Goal: Task Accomplishment & Management: Complete application form

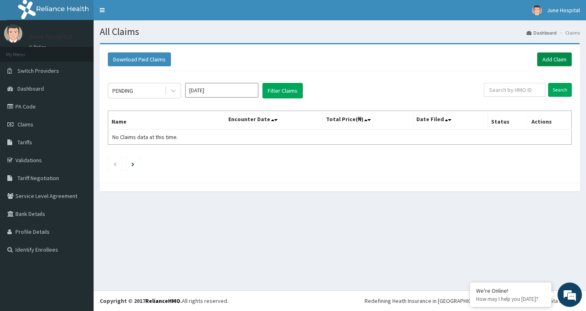
click at [553, 57] on link "Add Claim" at bounding box center [554, 59] width 35 height 14
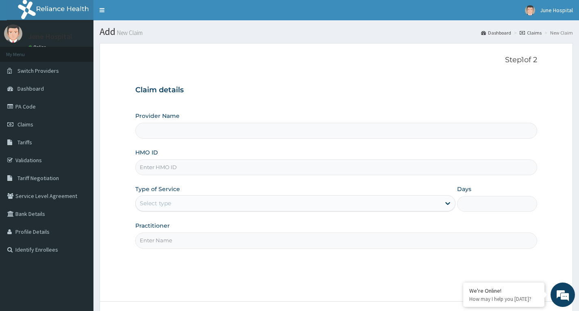
type input "June hospital"
click at [227, 162] on input "HMO ID" at bounding box center [336, 167] width 402 height 16
type input "BTR/10255/A"
click at [242, 204] on div "Select type" at bounding box center [288, 203] width 305 height 13
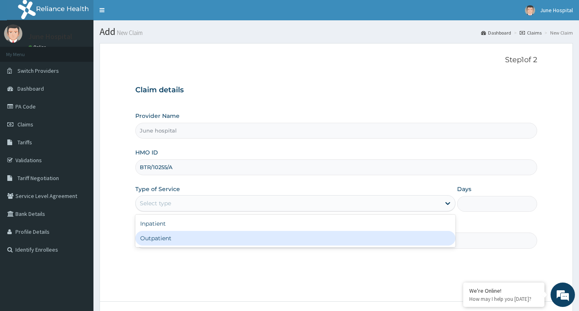
click at [244, 237] on div "Outpatient" at bounding box center [295, 238] width 320 height 15
type input "1"
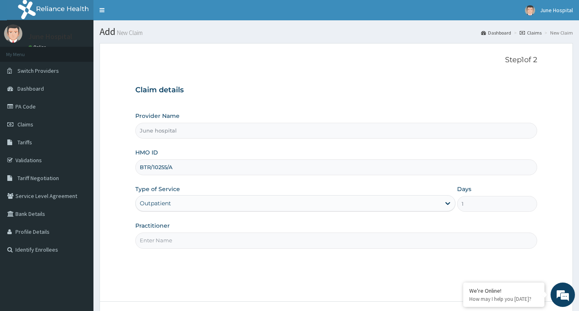
click at [245, 239] on input "Practitioner" at bounding box center [336, 241] width 402 height 16
type input "DR SEYI OJO"
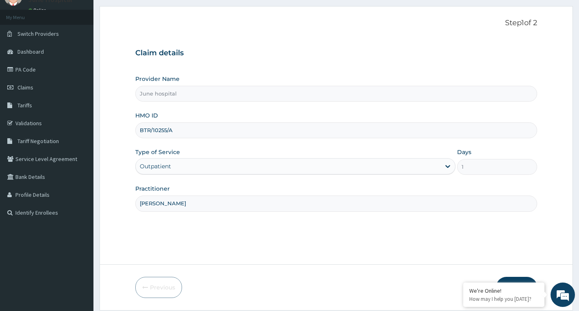
scroll to position [63, 0]
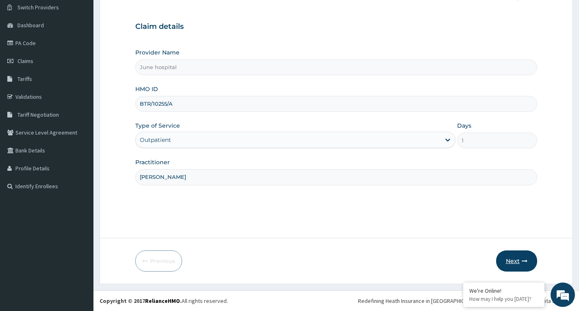
click at [508, 260] on button "Next" at bounding box center [516, 260] width 41 height 21
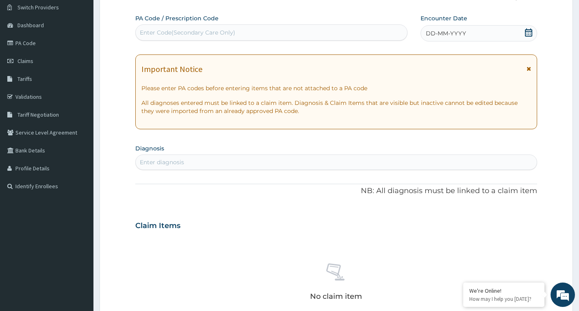
click at [529, 32] on icon at bounding box center [529, 32] width 8 height 8
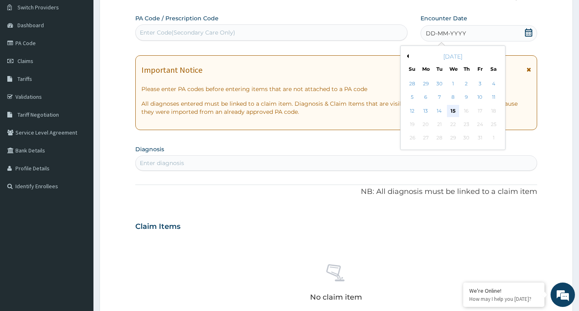
click at [454, 108] on div "15" at bounding box center [453, 111] width 12 height 12
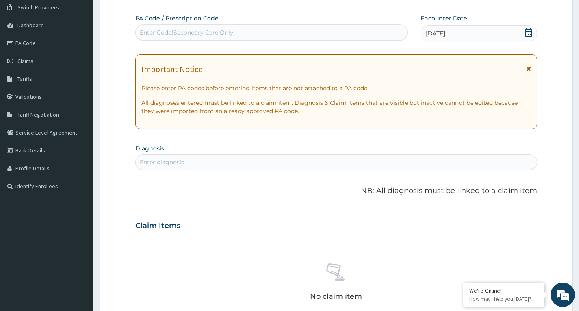
click at [230, 160] on div "Enter diagnosis" at bounding box center [336, 162] width 401 height 13
type input "L"
type input "SPONDYLOSIS"
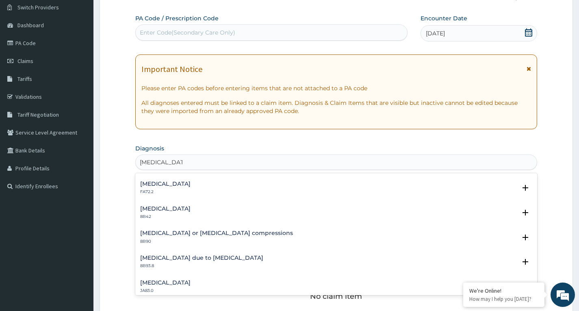
scroll to position [0, 0]
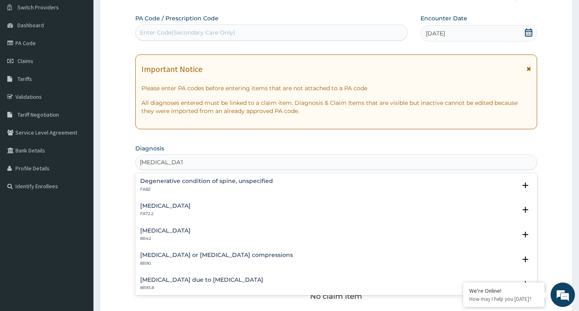
click at [201, 181] on h4 "Degenerative condition of spine, unspecified" at bounding box center [206, 181] width 133 height 6
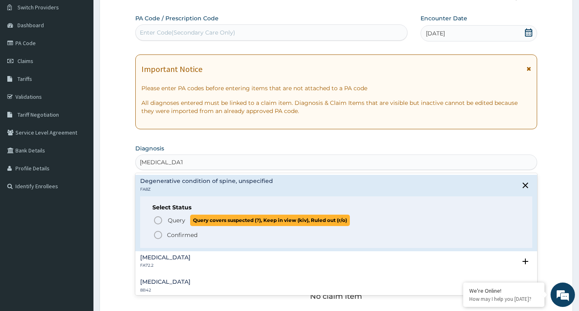
click at [160, 219] on icon "status option query" at bounding box center [158, 221] width 10 height 10
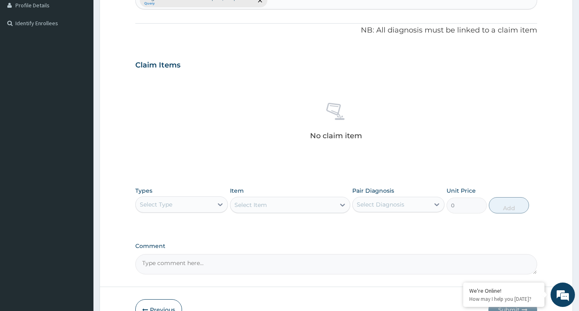
scroll to position [275, 0]
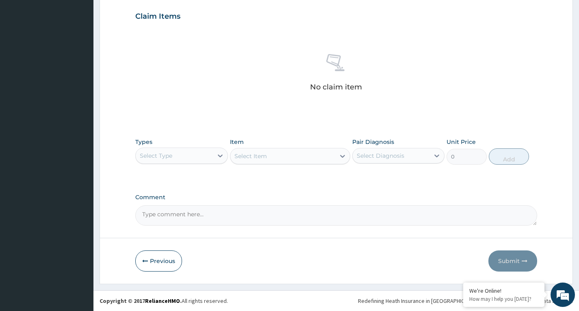
click at [210, 216] on textarea "Comment" at bounding box center [336, 215] width 402 height 20
type textarea "Diag: Lumbar Spondylosis"
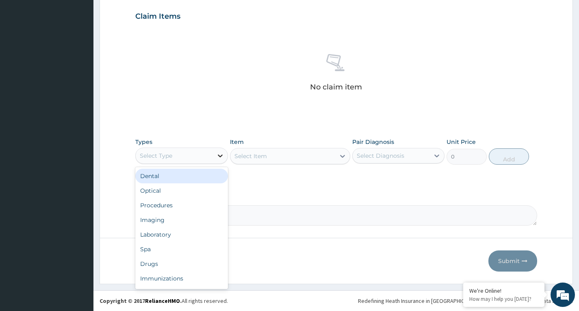
click at [213, 157] on div at bounding box center [220, 155] width 15 height 15
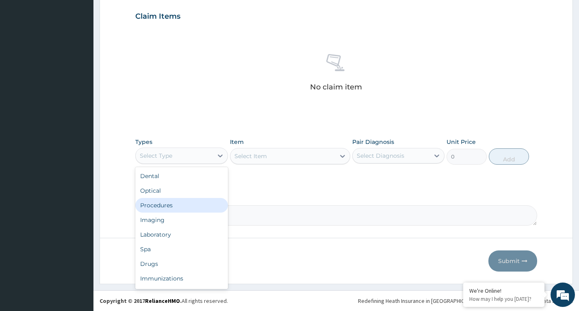
click at [200, 202] on div "Procedures" at bounding box center [181, 205] width 92 height 15
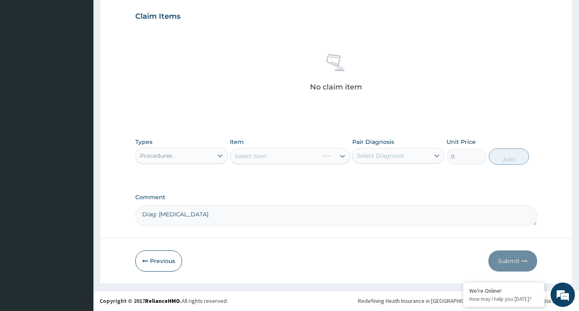
click at [311, 157] on div "Select Item" at bounding box center [290, 156] width 121 height 16
click at [340, 158] on icon at bounding box center [343, 156] width 8 height 8
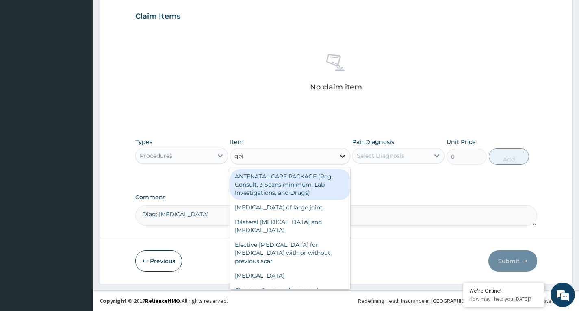
type input "gene"
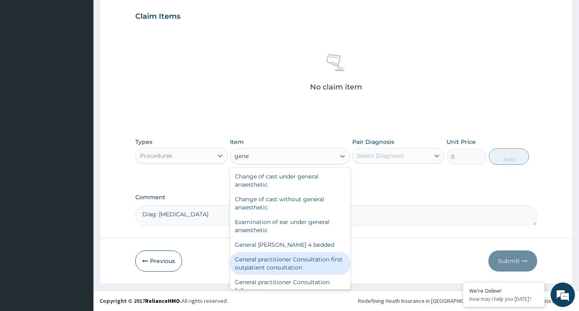
click at [315, 259] on div "General practitioner Consultation first outpatient consultation" at bounding box center [290, 263] width 121 height 23
type input "3547.5"
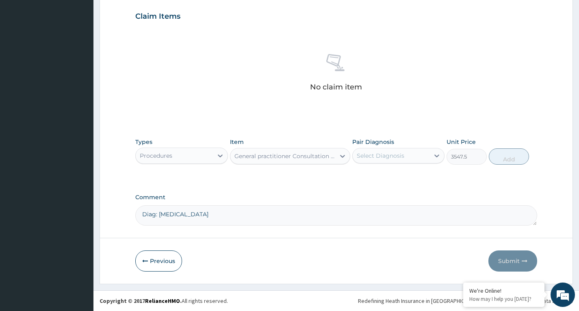
click at [399, 157] on div "Select Diagnosis" at bounding box center [381, 156] width 48 height 8
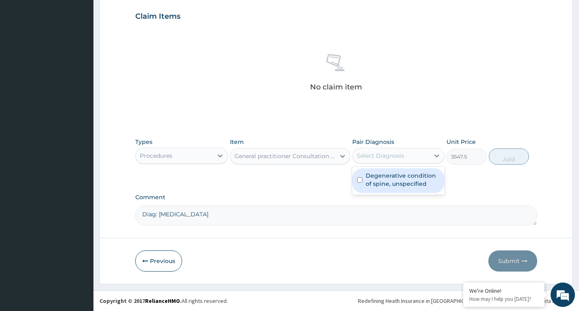
click at [394, 174] on label "Degenerative condition of spine, unspecified" at bounding box center [403, 180] width 74 height 16
checkbox input "true"
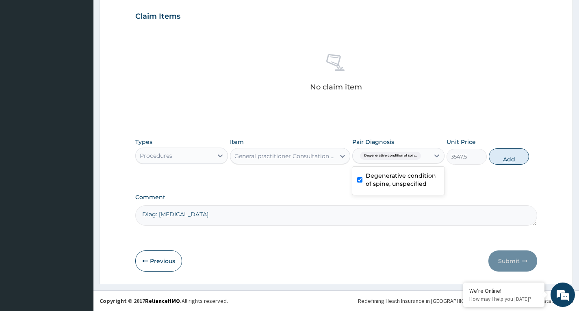
click at [507, 158] on button "Add" at bounding box center [509, 156] width 40 height 16
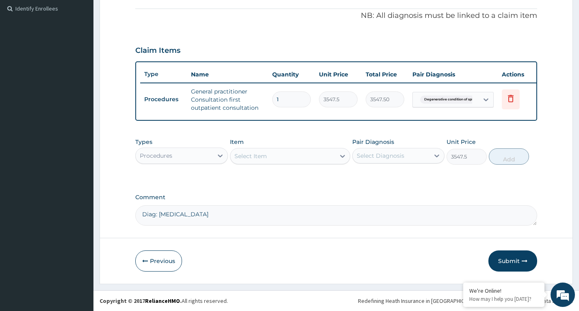
type input "0"
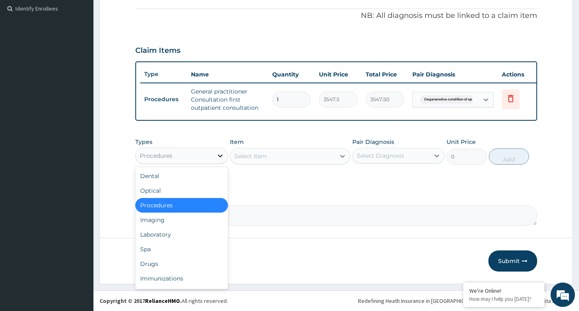
click at [219, 158] on icon at bounding box center [220, 156] width 8 height 8
click at [194, 258] on div "Drugs" at bounding box center [181, 264] width 92 height 15
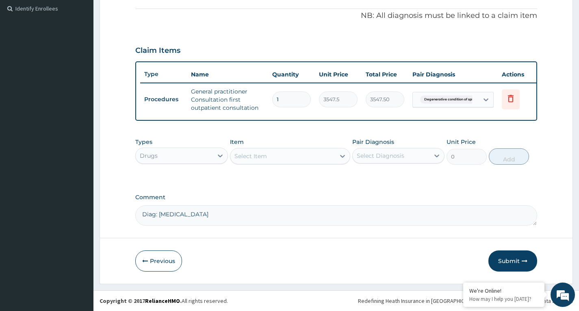
click at [329, 156] on div "Select Item" at bounding box center [283, 156] width 105 height 13
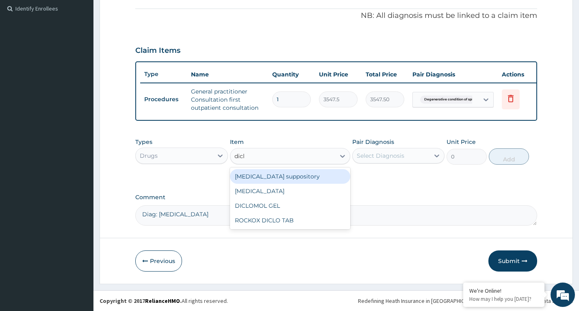
type input "diclo"
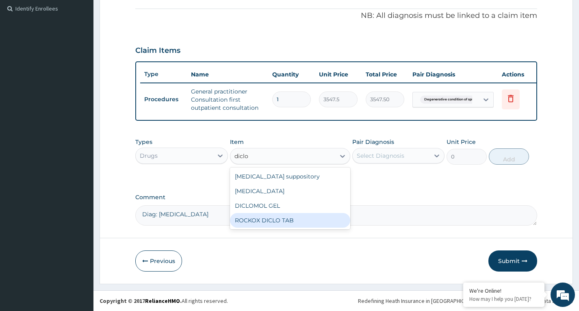
click at [314, 222] on div "ROCKOX DICLO TAB" at bounding box center [290, 220] width 121 height 15
type input "82.775"
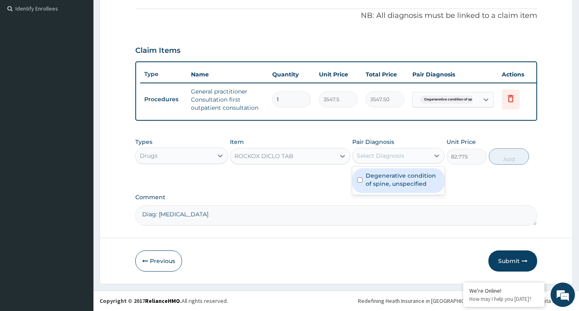
click at [401, 157] on div "Select Diagnosis" at bounding box center [381, 156] width 48 height 8
click at [400, 188] on div "Degenerative condition of spine, unspecified" at bounding box center [399, 180] width 92 height 25
checkbox input "true"
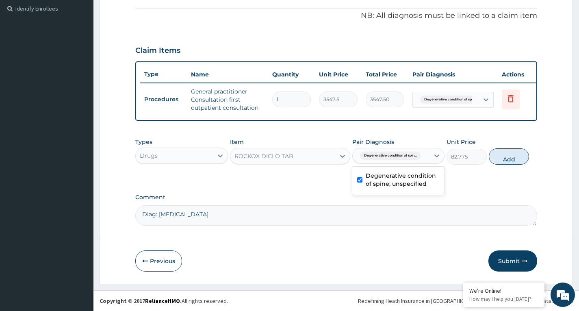
click at [507, 158] on button "Add" at bounding box center [509, 156] width 40 height 16
type input "0"
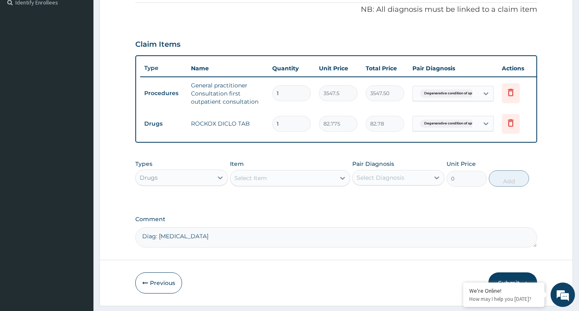
type input "10"
type input "827.75"
type input "10"
click at [335, 185] on div "Select Item" at bounding box center [283, 178] width 105 height 13
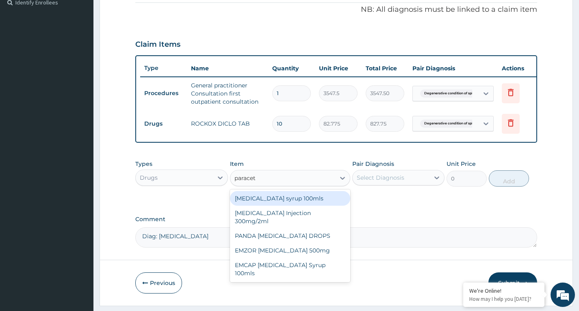
type input "paraceta"
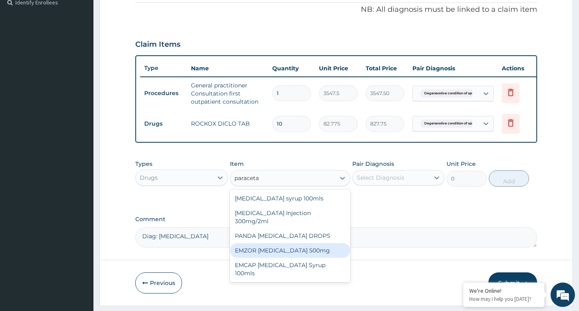
click at [335, 249] on div "EMZOR PARACETAMOL 500mg" at bounding box center [290, 250] width 121 height 15
type input "23.65"
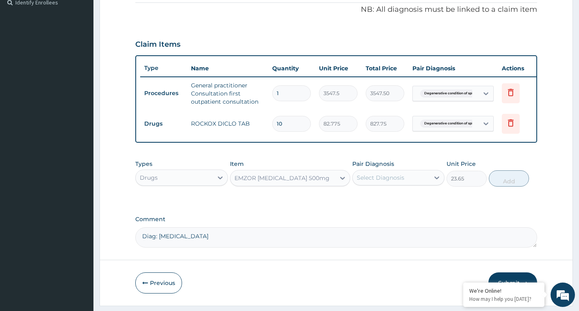
drag, startPoint x: 388, startPoint y: 185, endPoint x: 390, endPoint y: 191, distance: 6.2
click at [389, 182] on div "Select Diagnosis" at bounding box center [381, 178] width 48 height 8
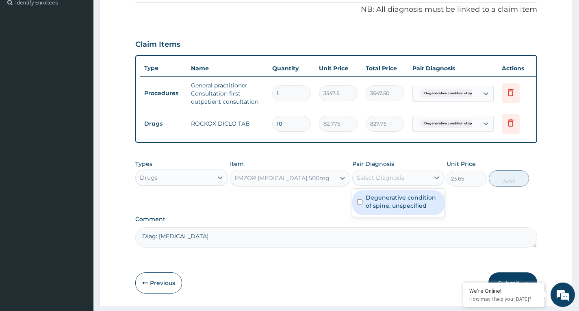
click at [388, 204] on label "Degenerative condition of spine, unspecified" at bounding box center [403, 202] width 74 height 16
checkbox input "true"
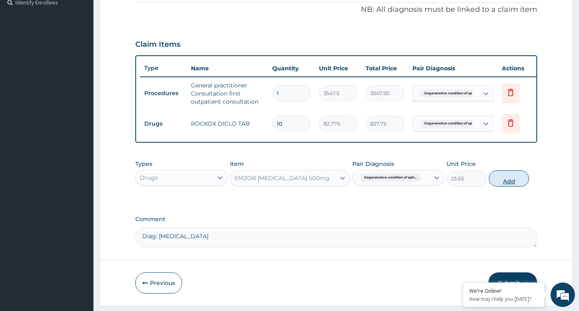
click at [506, 185] on button "Add" at bounding box center [509, 178] width 40 height 16
type input "0"
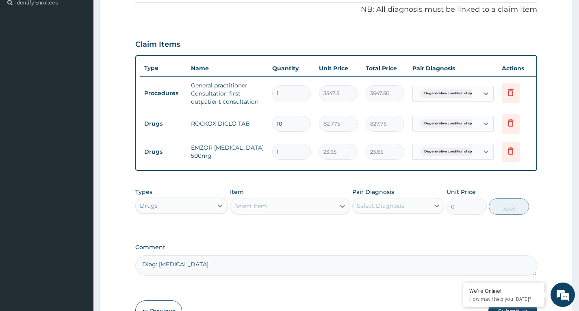
type input "18"
type input "425.70"
type input "18"
click at [312, 211] on div "Select Item" at bounding box center [283, 206] width 105 height 13
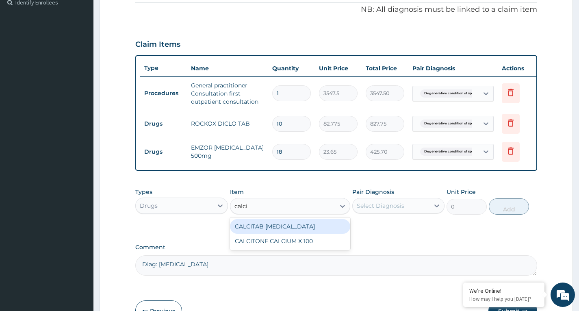
type input "calciu"
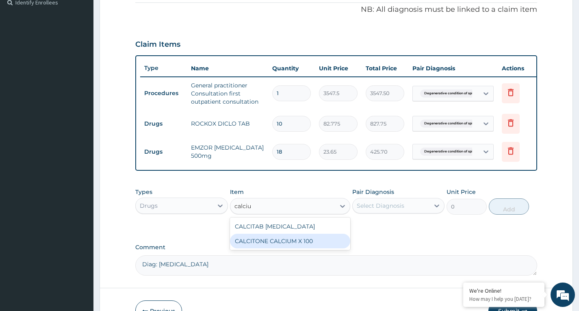
click at [318, 247] on div "CALCITONE CALCIUM X 100" at bounding box center [290, 241] width 121 height 15
type input "23.65"
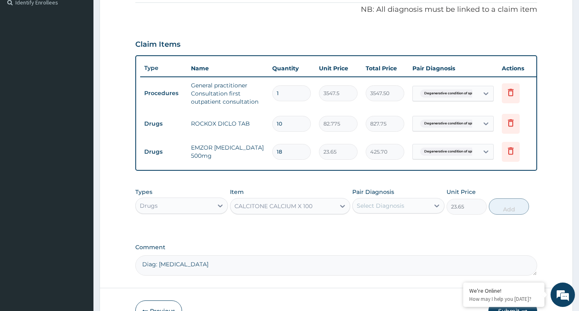
click at [385, 210] on div "Select Diagnosis" at bounding box center [381, 206] width 48 height 8
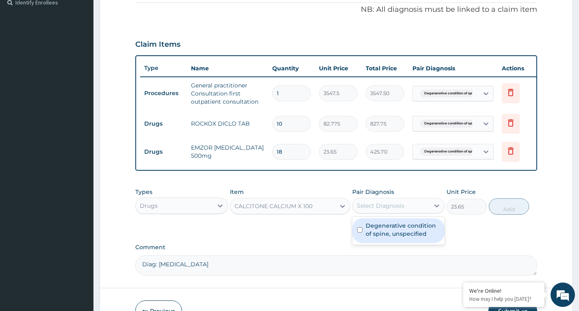
click at [386, 233] on label "Degenerative condition of spine, unspecified" at bounding box center [403, 230] width 74 height 16
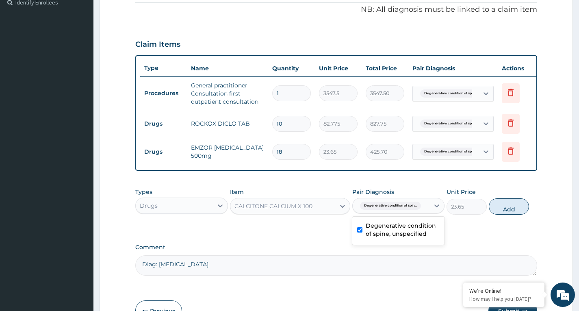
checkbox input "true"
click at [510, 213] on button "Add" at bounding box center [509, 206] width 40 height 16
type input "0"
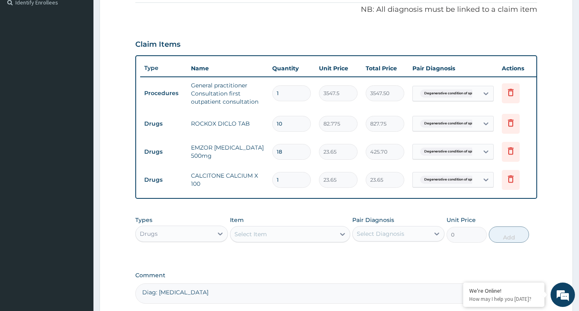
type input "14"
type input "331.10"
type input "14"
click at [304, 216] on div "PA Code / Prescription Code Enter Code(Secondary Care Only) Encounter Date 15-1…" at bounding box center [336, 66] width 402 height 473
click at [311, 241] on div "Select Item" at bounding box center [283, 234] width 105 height 13
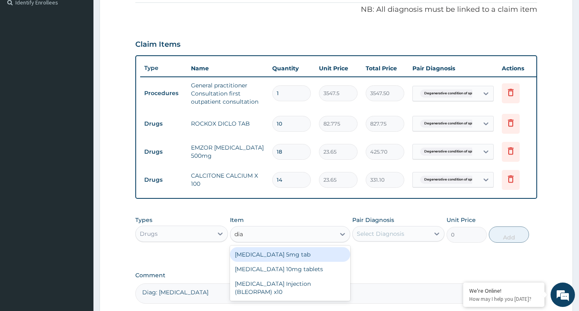
type input "diaz"
click at [331, 257] on div "Diazepam 5mg tab" at bounding box center [290, 254] width 121 height 15
type input "23.65"
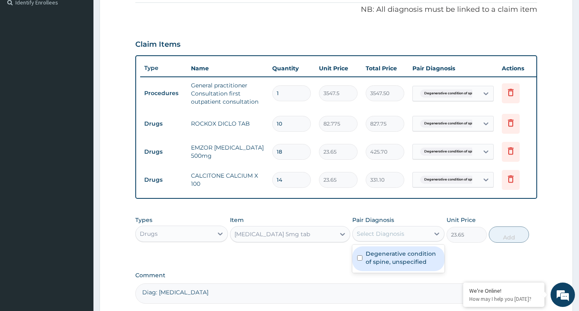
click at [385, 238] on div "Select Diagnosis" at bounding box center [381, 234] width 48 height 8
click at [385, 261] on label "Degenerative condition of spine, unspecified" at bounding box center [403, 258] width 74 height 16
checkbox input "true"
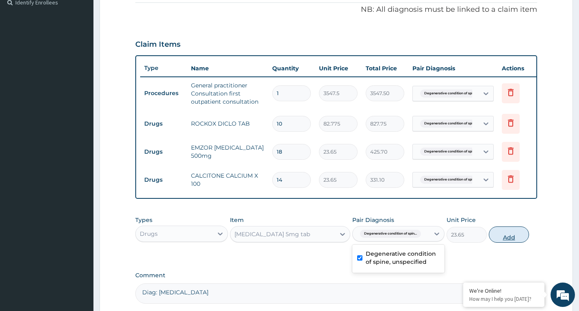
click at [507, 243] on button "Add" at bounding box center [509, 234] width 40 height 16
type input "0"
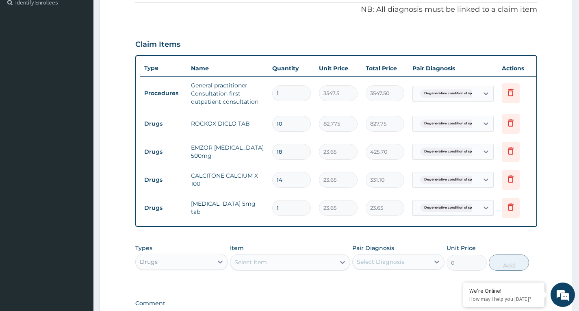
type input "0.00"
type input "3"
type input "70.95"
type input "3"
click at [314, 238] on div "PA Code / Prescription Code Enter Code(Secondary Care Only) Encounter Date 15-1…" at bounding box center [336, 80] width 402 height 501
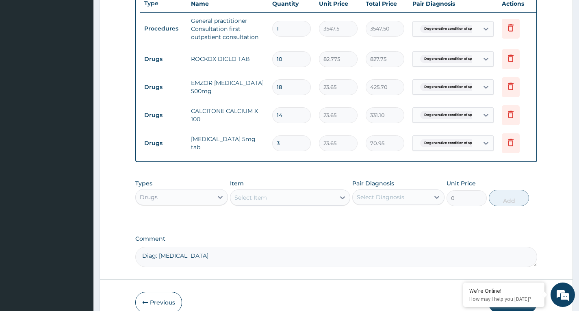
scroll to position [359, 0]
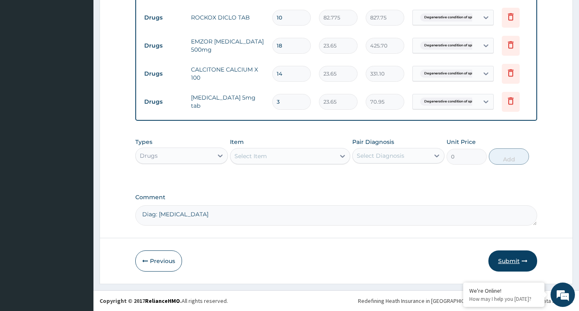
click at [507, 260] on button "Submit" at bounding box center [513, 260] width 49 height 21
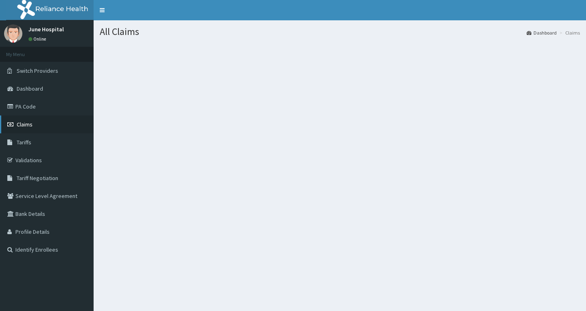
click at [27, 122] on span "Claims" at bounding box center [25, 124] width 16 height 7
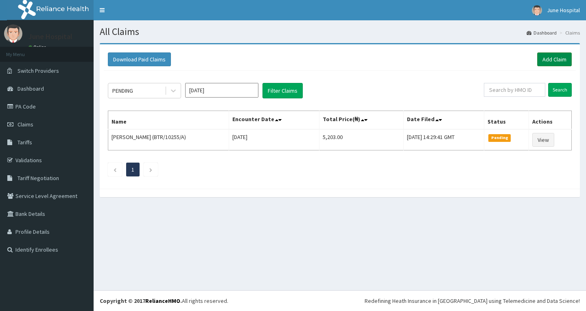
click at [548, 59] on link "Add Claim" at bounding box center [554, 59] width 35 height 14
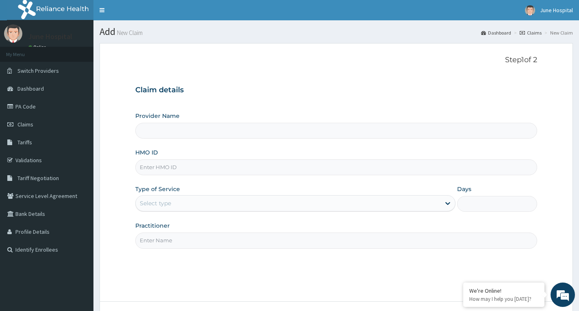
type input "June hospital"
type input "BTR/11345/C"
click at [186, 202] on div "Select type" at bounding box center [288, 203] width 305 height 13
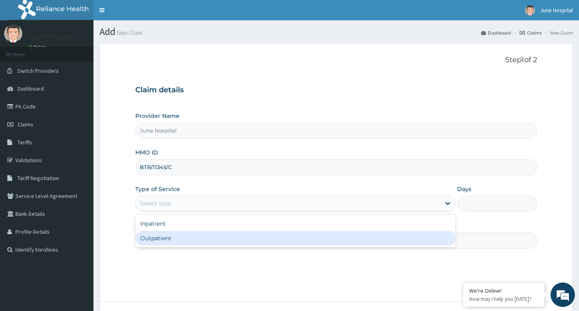
click at [188, 236] on div "Outpatient" at bounding box center [295, 238] width 320 height 15
type input "1"
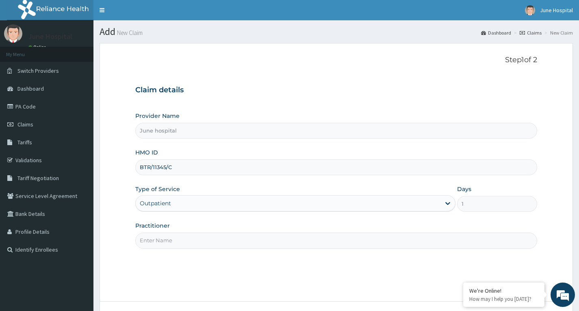
drag, startPoint x: 188, startPoint y: 236, endPoint x: 189, endPoint y: 246, distance: 10.2
click at [188, 236] on input "Practitioner" at bounding box center [336, 241] width 402 height 16
type input "DR SEYI OJO"
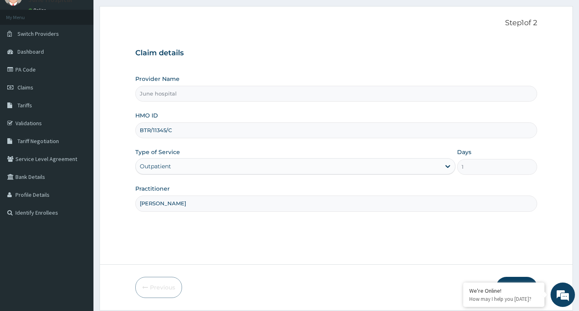
scroll to position [63, 0]
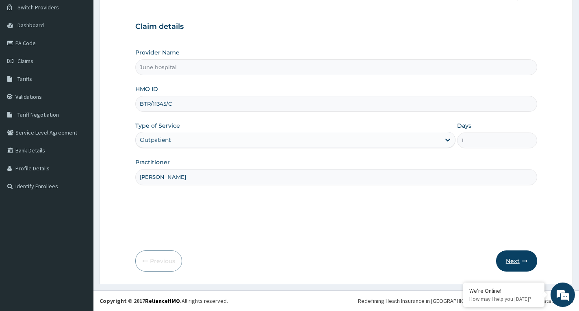
click at [515, 261] on button "Next" at bounding box center [516, 260] width 41 height 21
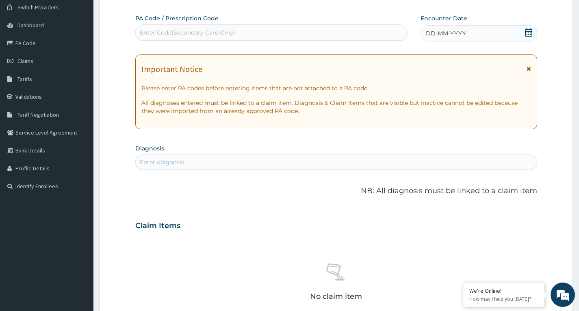
click at [531, 33] on icon at bounding box center [528, 32] width 7 height 8
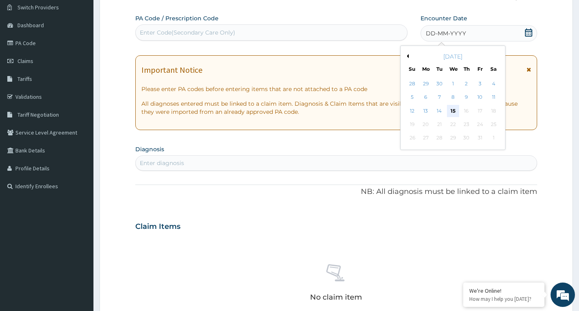
click at [452, 109] on div "15" at bounding box center [453, 111] width 12 height 12
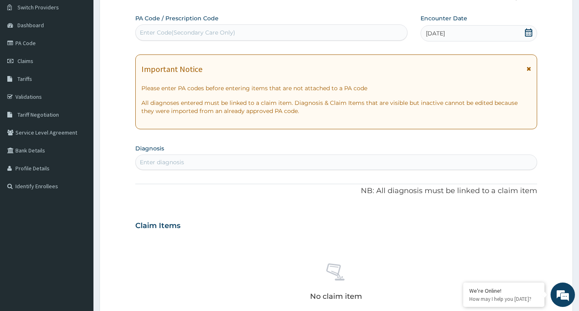
click at [180, 165] on div "Enter diagnosis" at bounding box center [162, 162] width 44 height 8
type input "P"
type input "MALARIA"
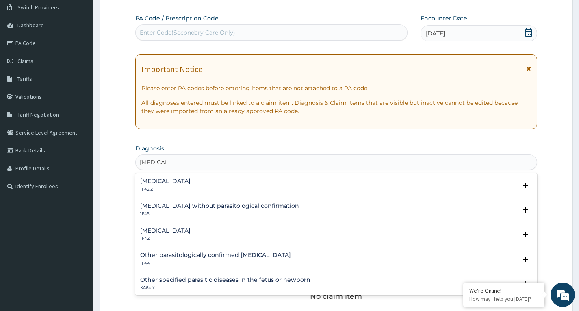
click at [163, 230] on h4 "Malaria, unspecified" at bounding box center [165, 231] width 50 height 6
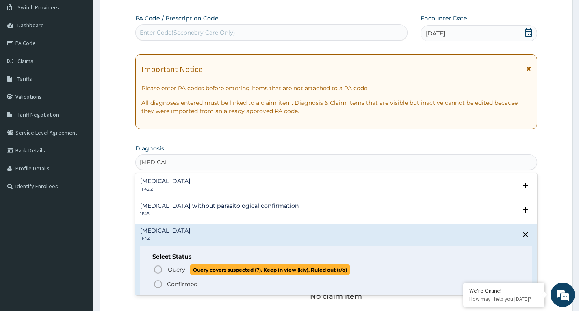
click at [156, 268] on icon "status option query" at bounding box center [158, 270] width 10 height 10
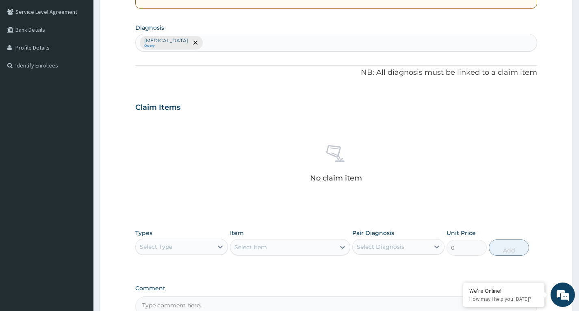
scroll to position [185, 0]
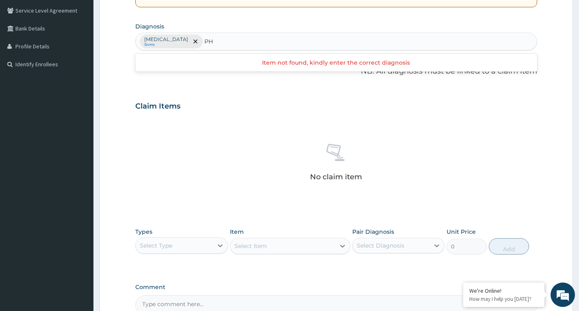
type input "P"
type input "U"
type input "P"
type input "A"
type input "R"
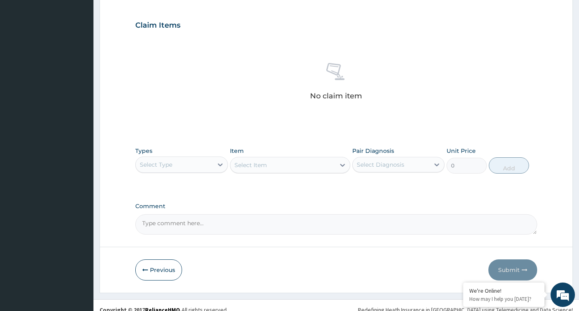
scroll to position [267, 0]
click at [205, 228] on textarea "Comment" at bounding box center [336, 224] width 402 height 20
type textarea "Diag: Upper Respiratory Tract Infection"
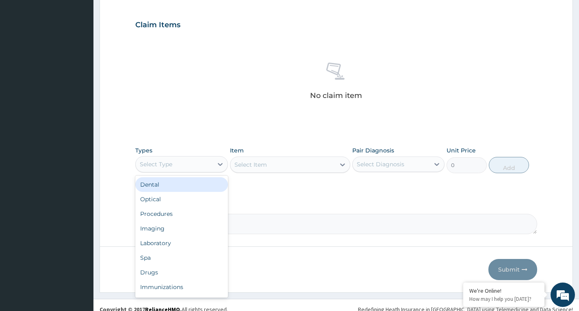
click at [211, 163] on div "Select Type" at bounding box center [174, 164] width 77 height 13
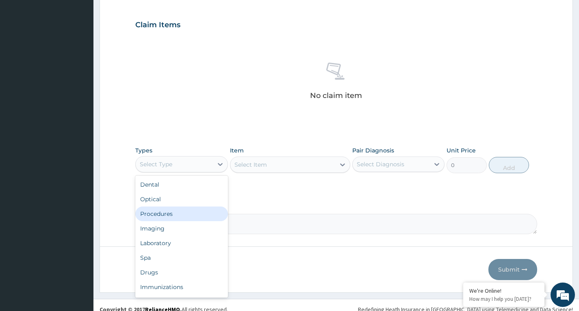
click at [202, 217] on div "Procedures" at bounding box center [181, 214] width 92 height 15
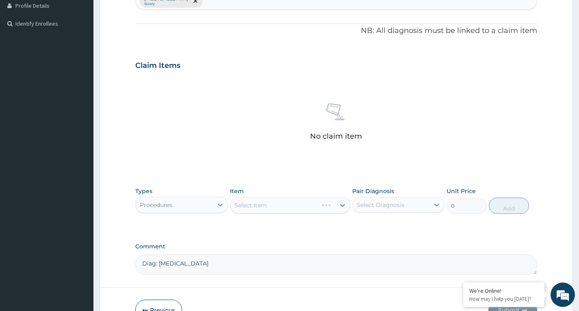
scroll to position [275, 0]
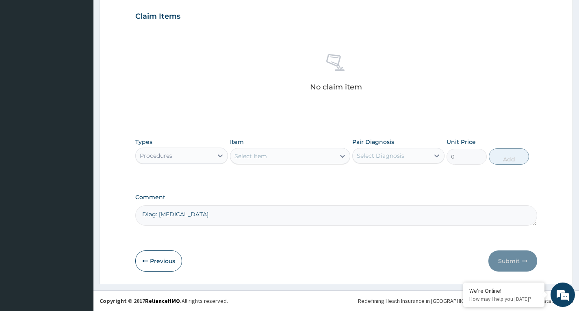
click at [326, 154] on div "Select Item" at bounding box center [283, 156] width 105 height 13
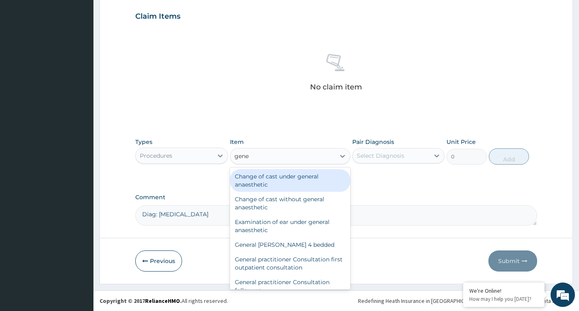
type input "gener"
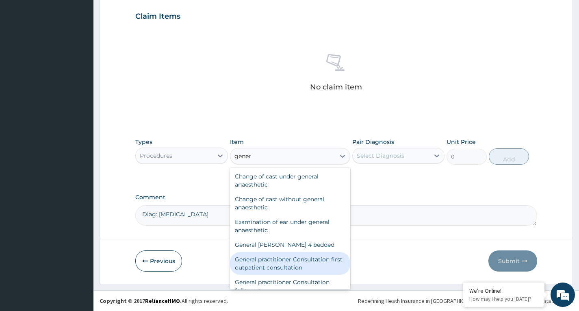
click at [317, 259] on div "General practitioner Consultation first outpatient consultation" at bounding box center [290, 263] width 121 height 23
type input "3547.5"
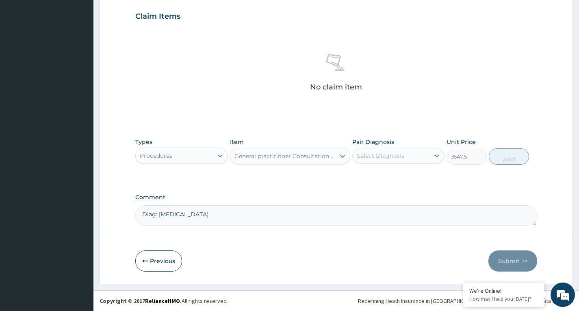
click at [382, 155] on div "Select Diagnosis" at bounding box center [381, 156] width 48 height 8
click at [389, 179] on label "Malaria, unspecified" at bounding box center [391, 176] width 50 height 8
checkbox input "true"
drag, startPoint x: 509, startPoint y: 159, endPoint x: 464, endPoint y: 163, distance: 45.4
click at [508, 159] on button "Add" at bounding box center [509, 156] width 40 height 16
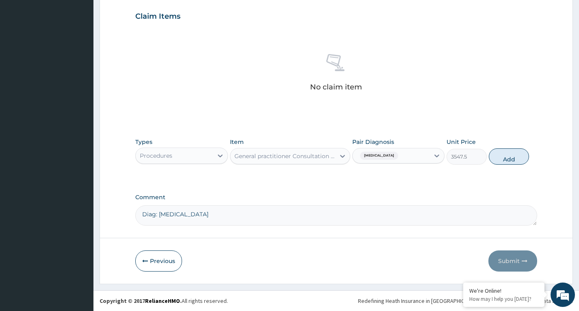
type input "0"
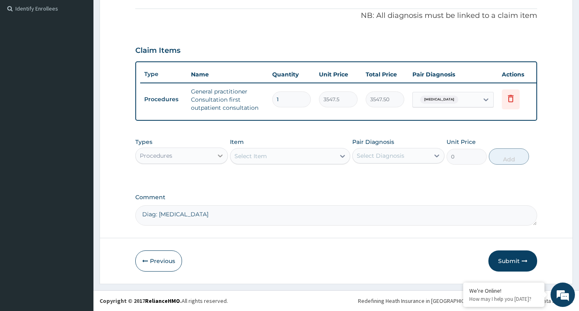
click at [215, 157] on div at bounding box center [220, 155] width 15 height 15
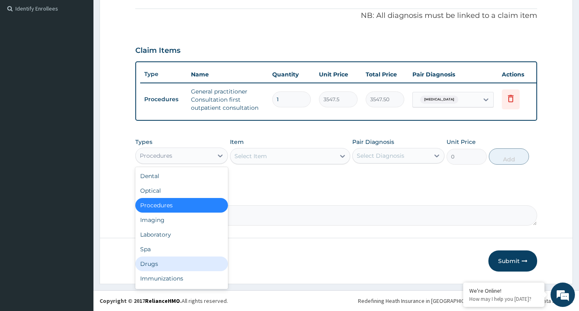
click at [186, 261] on div "Drugs" at bounding box center [181, 264] width 92 height 15
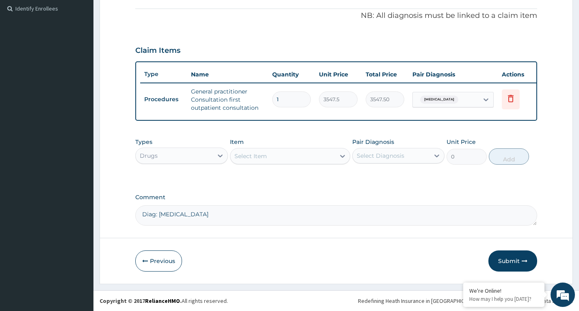
click at [333, 157] on div "Select Item" at bounding box center [283, 156] width 105 height 13
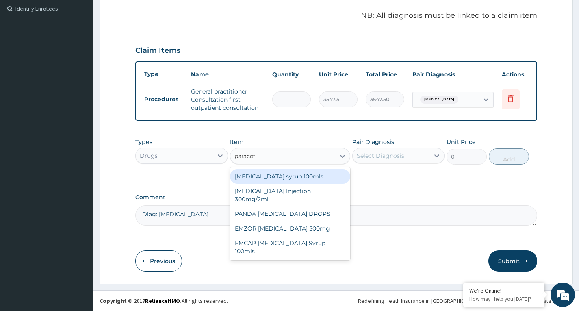
type input "paraceta"
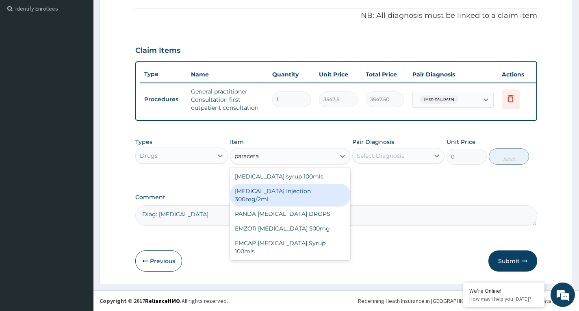
click at [335, 193] on div "PARACETAMOL Injection 300mg/2ml" at bounding box center [290, 195] width 121 height 23
type input "260.15"
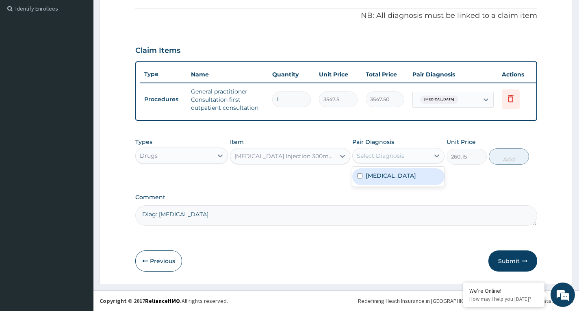
click at [400, 156] on div "Select Diagnosis" at bounding box center [381, 156] width 48 height 8
click at [399, 173] on label "Malaria, unspecified" at bounding box center [391, 176] width 50 height 8
checkbox input "true"
click at [507, 159] on button "Add" at bounding box center [509, 156] width 40 height 16
type input "0"
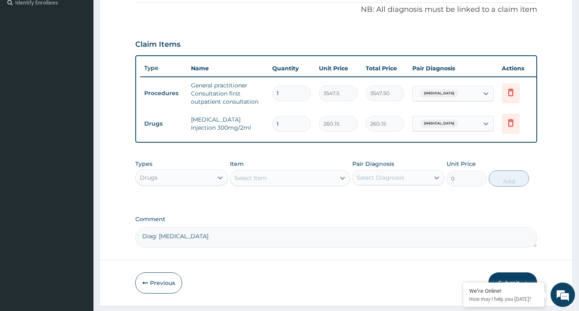
click at [332, 185] on div "Select Item" at bounding box center [283, 178] width 105 height 13
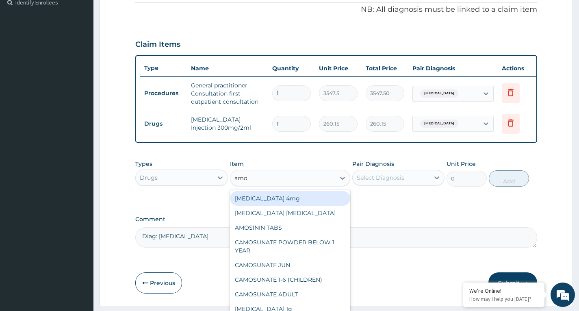
type input "amox"
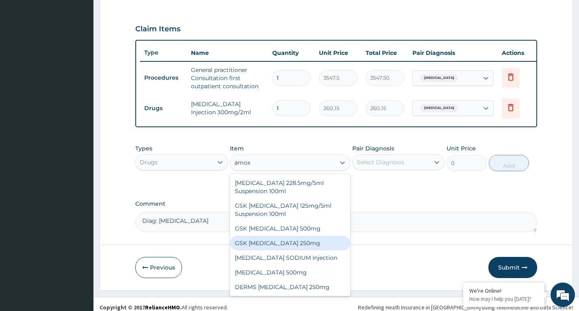
scroll to position [275, 0]
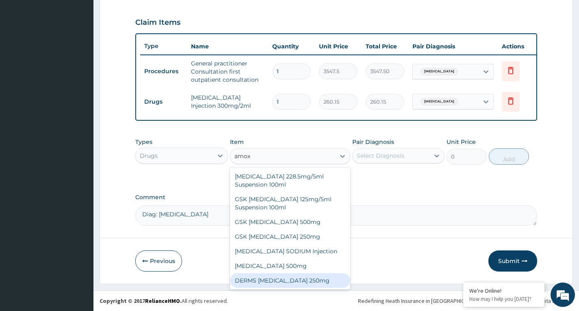
click at [323, 278] on div "DERMS AMOXICILLIN 250mg" at bounding box center [290, 280] width 121 height 15
type input "59.125"
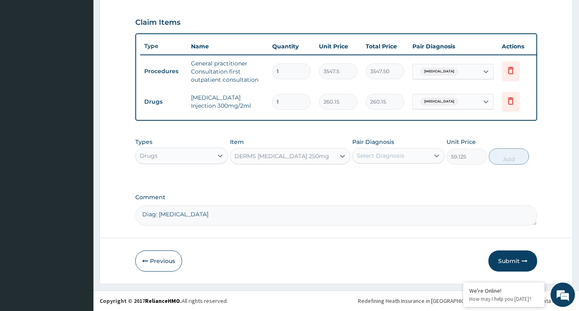
click at [388, 152] on div "Select Diagnosis" at bounding box center [381, 156] width 48 height 8
click at [383, 176] on label "Malaria, unspecified" at bounding box center [391, 176] width 50 height 8
checkbox input "true"
click at [512, 157] on button "Add" at bounding box center [509, 156] width 40 height 16
type input "0"
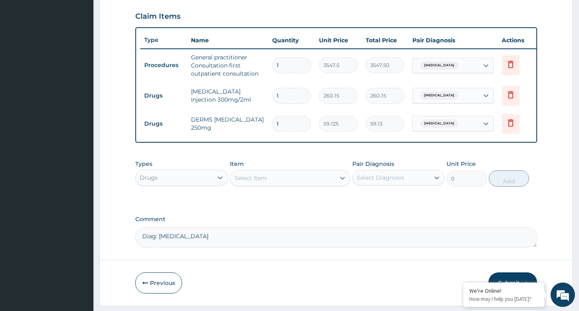
type input "10"
type input "591.25"
type input "10"
click at [300, 185] on div "Select Item" at bounding box center [283, 178] width 105 height 13
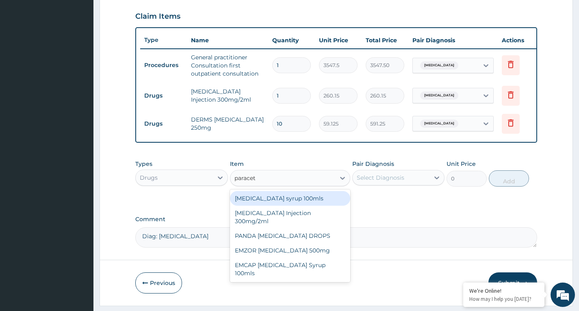
type input "paraceta"
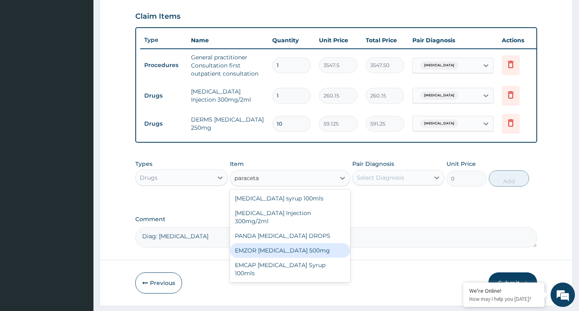
click at [324, 246] on div "EMZOR PARACETAMOL 500mg" at bounding box center [290, 250] width 121 height 15
type input "23.65"
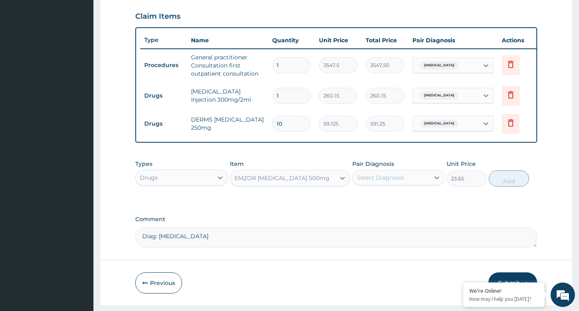
click at [396, 182] on div "Select Diagnosis" at bounding box center [381, 178] width 48 height 8
click at [401, 207] on div "Malaria, unspecified" at bounding box center [399, 198] width 92 height 17
checkbox input "true"
drag, startPoint x: 511, startPoint y: 187, endPoint x: 403, endPoint y: 181, distance: 108.0
click at [510, 187] on button "Add" at bounding box center [509, 178] width 40 height 16
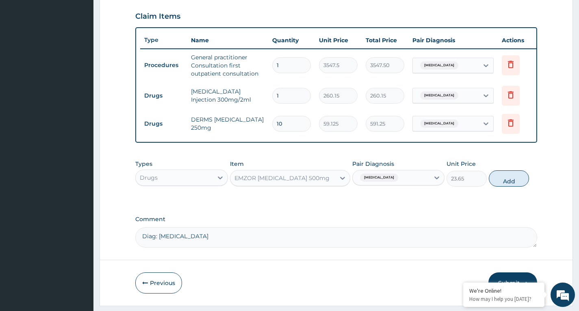
type input "0"
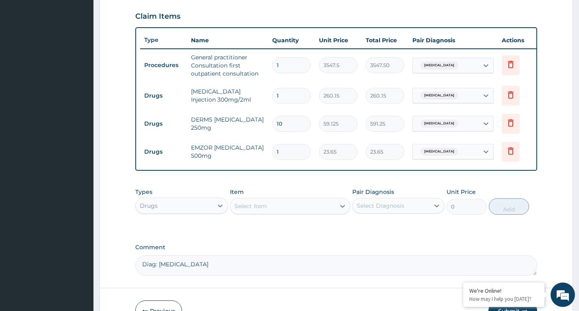
type input "0.00"
type input "8"
type input "189.20"
type input "0.00"
type input "9"
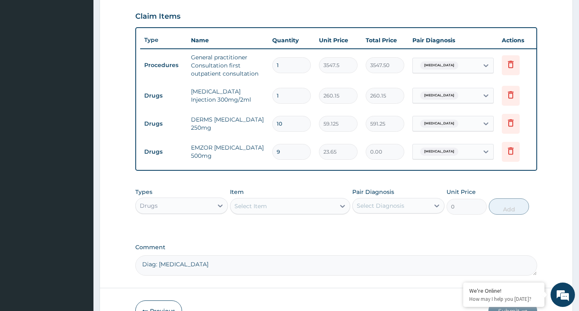
type input "212.85"
type input "9"
click at [330, 213] on div "Select Item" at bounding box center [283, 206] width 105 height 13
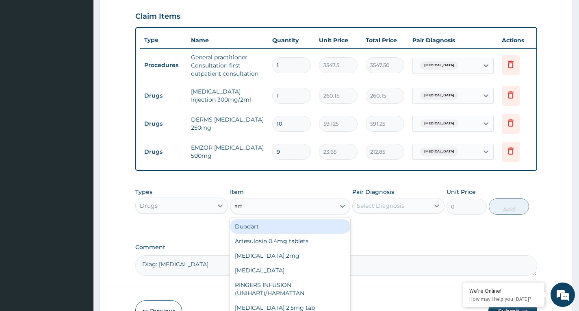
type input "arte"
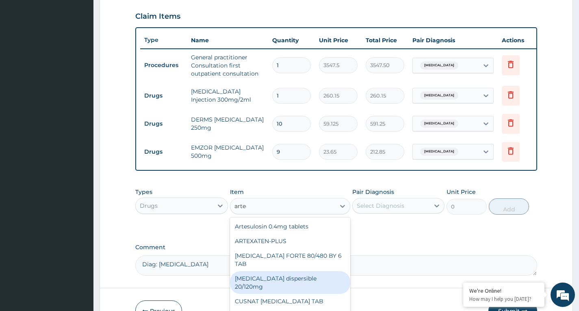
click at [305, 275] on div "Coartem dispersible 20/120mg" at bounding box center [290, 282] width 121 height 23
type input "112.3375"
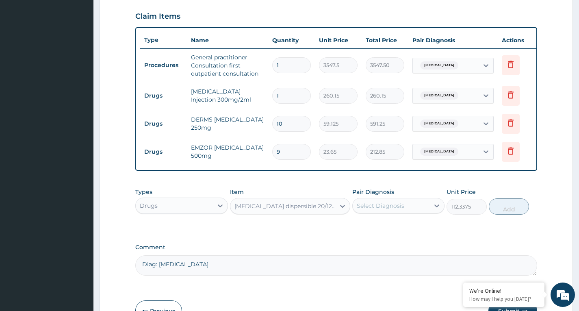
click at [387, 210] on div "Select Diagnosis" at bounding box center [381, 206] width 48 height 8
click at [388, 226] on div "Malaria, unspecified" at bounding box center [399, 226] width 92 height 17
checkbox input "true"
click at [506, 213] on button "Add" at bounding box center [509, 206] width 40 height 16
type input "0"
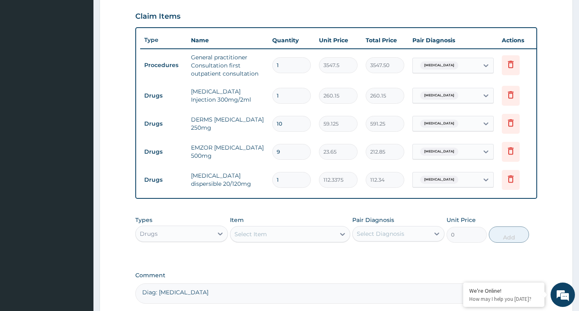
type input "0.00"
type input "6"
type input "674.03"
type input "6"
click at [309, 216] on div "PA Code / Prescription Code Enter Code(Secondary Care Only) Encounter Date 15-1…" at bounding box center [336, 52] width 402 height 501
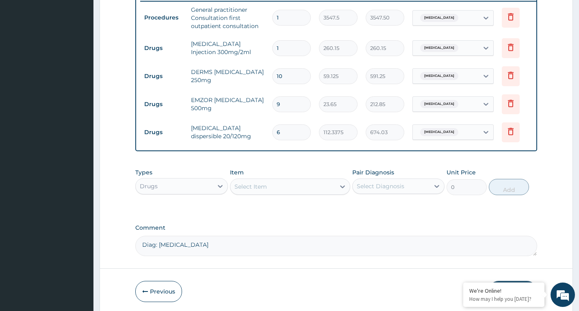
scroll to position [359, 0]
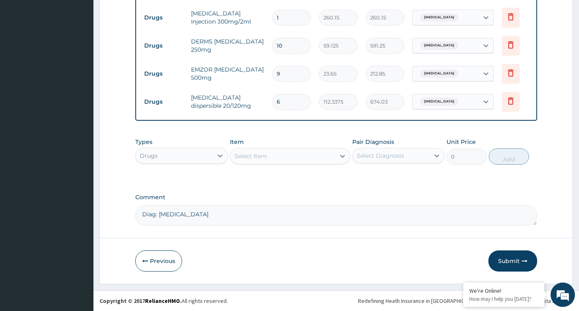
click at [335, 156] on div "Select Item" at bounding box center [283, 156] width 105 height 13
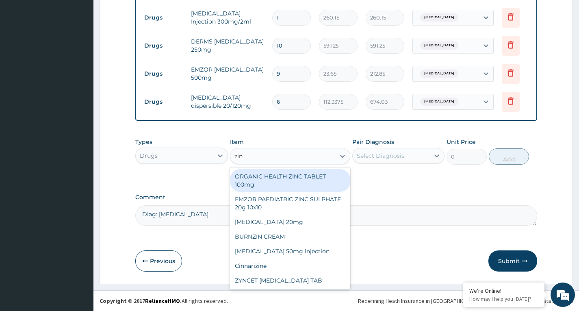
type input "zinc"
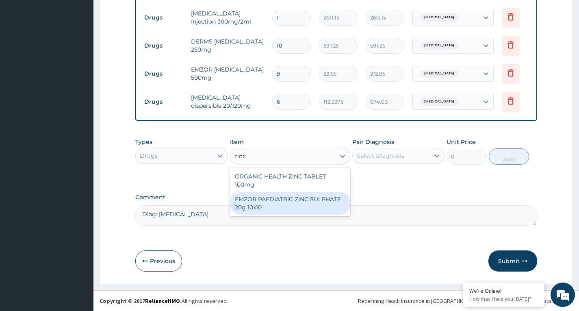
click at [324, 200] on div "EMZOR PAEDIATRIC ZINC SULPHATE 20g 10x10" at bounding box center [290, 203] width 121 height 23
type input "53.2125"
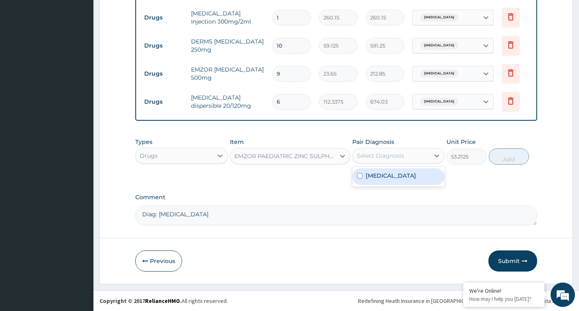
click at [387, 157] on div "Select Diagnosis" at bounding box center [381, 156] width 48 height 8
click at [370, 175] on label "Malaria, unspecified" at bounding box center [391, 176] width 50 height 8
checkbox input "true"
click at [507, 157] on button "Add" at bounding box center [509, 156] width 40 height 16
type input "0"
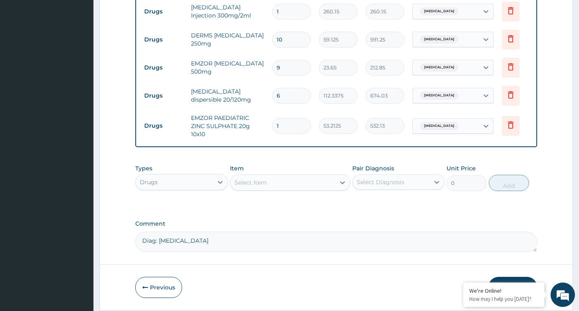
type input "10"
type input "532.13"
type input "10"
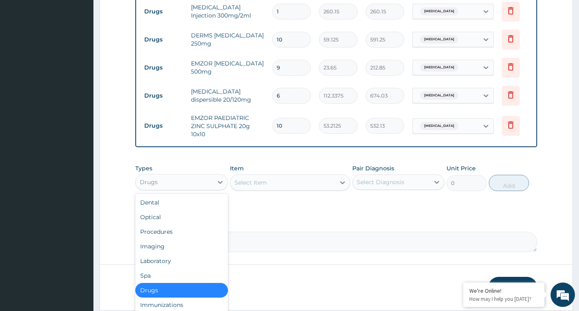
click at [207, 185] on div "Drugs" at bounding box center [174, 182] width 77 height 13
drag, startPoint x: 188, startPoint y: 263, endPoint x: 225, endPoint y: 235, distance: 46.8
click at [187, 263] on div "Laboratory" at bounding box center [181, 261] width 92 height 15
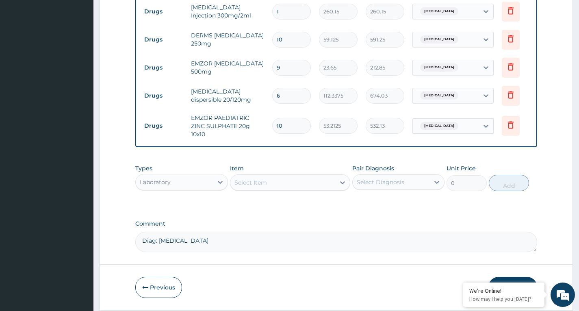
click at [334, 187] on div "Select Item" at bounding box center [283, 182] width 105 height 13
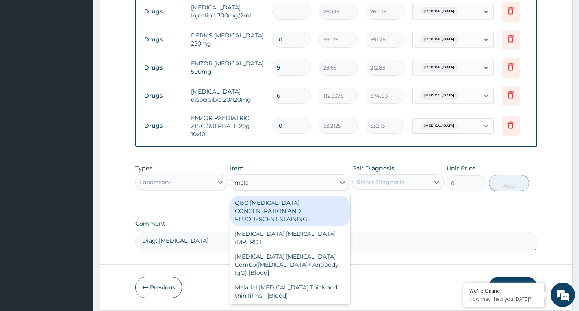
type input "malar"
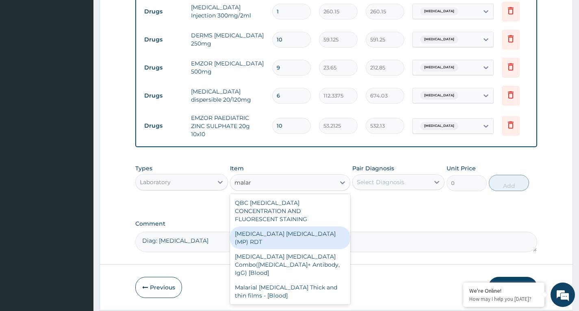
click at [331, 232] on div "MALARIA PARASITE (MP) RDT" at bounding box center [290, 237] width 121 height 23
type input "1612.5"
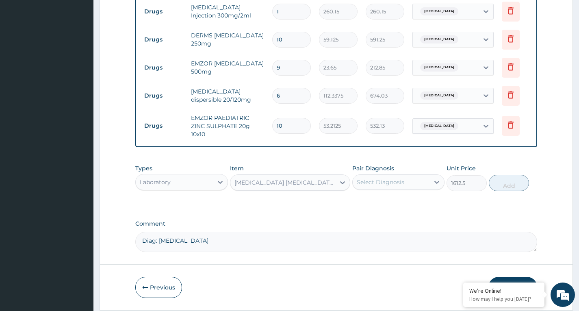
click at [393, 186] on div "Select Diagnosis" at bounding box center [381, 182] width 48 height 8
drag, startPoint x: 398, startPoint y: 208, endPoint x: 430, endPoint y: 207, distance: 32.1
click at [405, 206] on label "Malaria, unspecified" at bounding box center [391, 202] width 50 height 8
checkbox input "true"
click at [515, 189] on button "Add" at bounding box center [509, 183] width 40 height 16
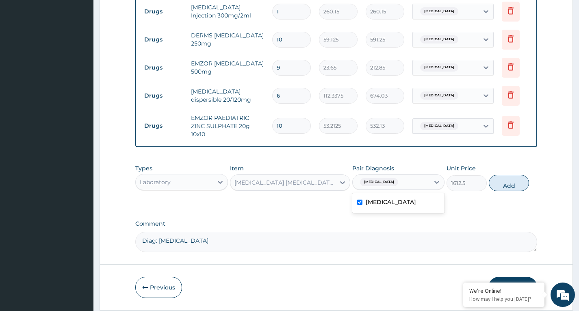
type input "0"
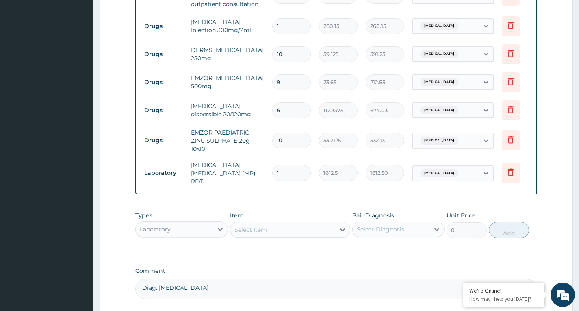
scroll to position [420, 0]
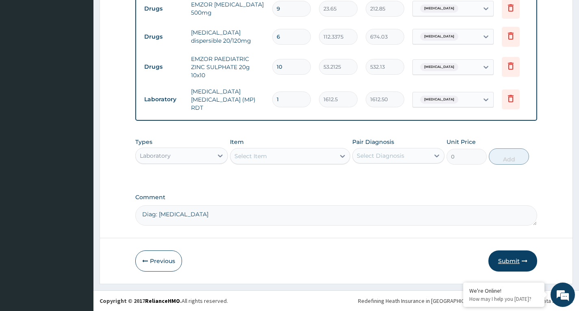
click at [511, 260] on button "Submit" at bounding box center [513, 260] width 49 height 21
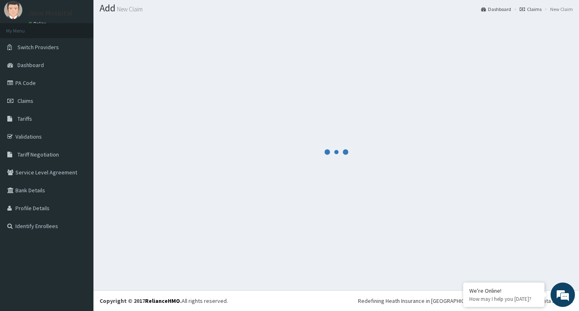
scroll to position [24, 0]
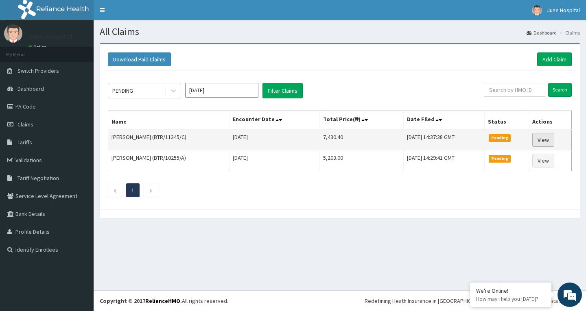
click at [540, 137] on link "View" at bounding box center [543, 140] width 22 height 14
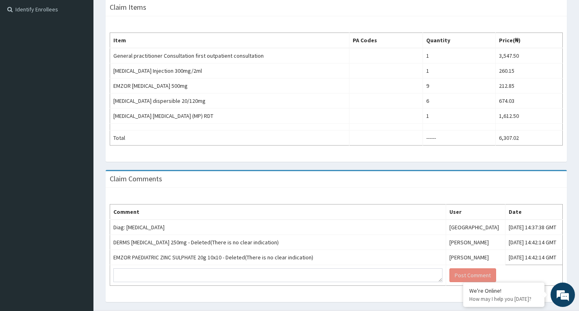
scroll to position [260, 0]
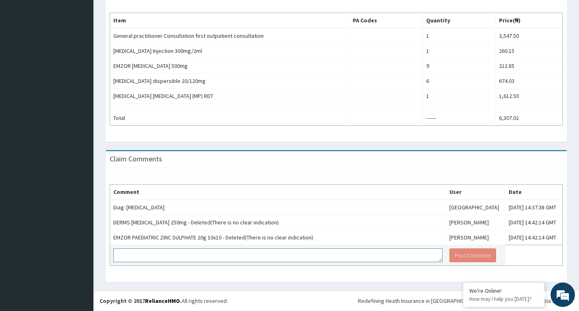
click at [218, 256] on textarea at bounding box center [277, 255] width 329 height 14
type textarea "Indication for Amoxyl 250mg is Upper Respiratory Tract Infection"
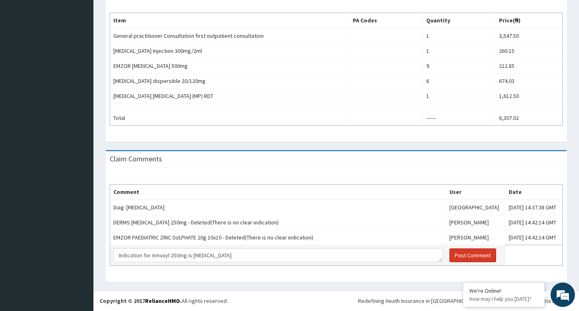
click at [450, 254] on button "Post Comment" at bounding box center [473, 255] width 47 height 14
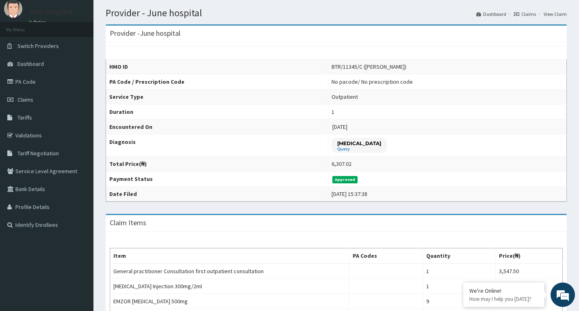
scroll to position [0, 0]
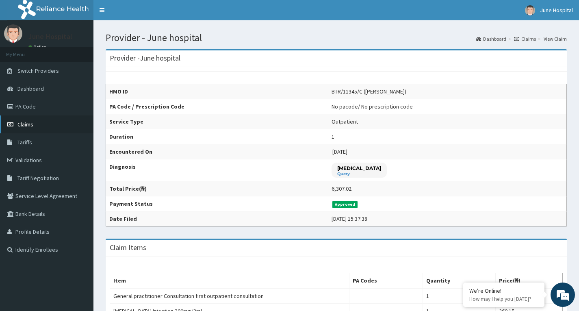
click at [25, 122] on span "Claims" at bounding box center [25, 124] width 16 height 7
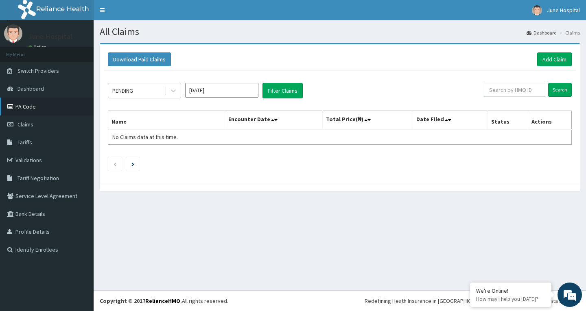
click at [30, 104] on link "PA Code" at bounding box center [47, 107] width 94 height 18
click at [172, 93] on icon at bounding box center [173, 91] width 8 height 8
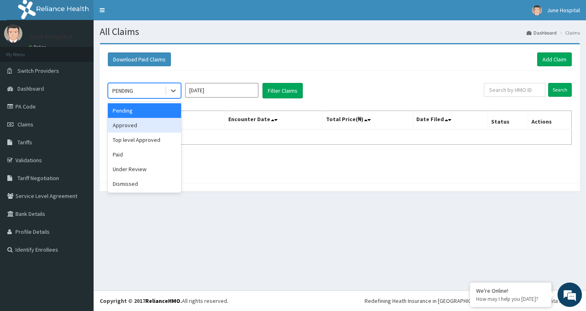
click at [156, 125] on div "Approved" at bounding box center [144, 125] width 73 height 15
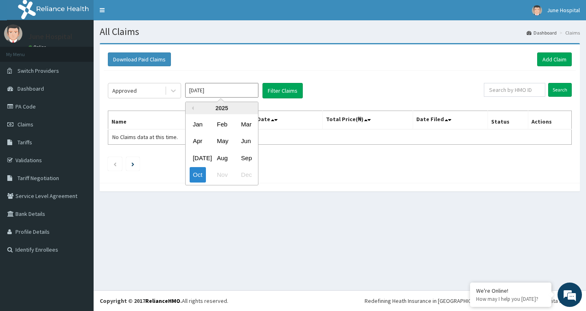
click at [243, 93] on input "[DATE]" at bounding box center [221, 90] width 73 height 15
click at [243, 159] on div "Sep" at bounding box center [245, 157] width 16 height 15
type input "[DATE]"
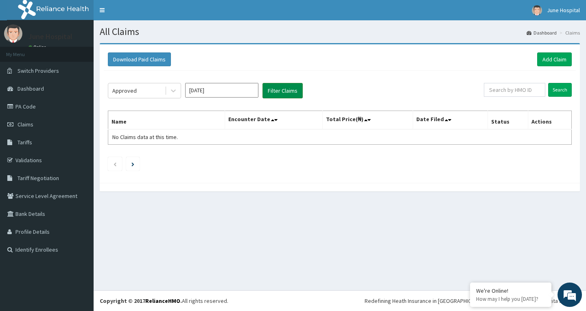
click at [283, 86] on button "Filter Claims" at bounding box center [282, 90] width 40 height 15
click at [172, 94] on icon at bounding box center [173, 91] width 8 height 8
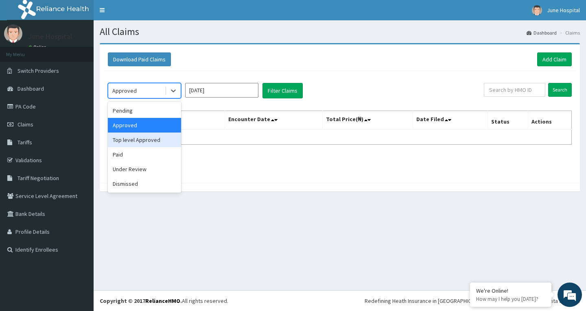
click at [153, 141] on div "Top level Approved" at bounding box center [144, 140] width 73 height 15
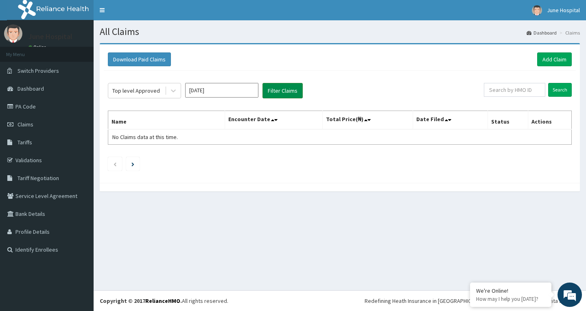
click at [289, 89] on button "Filter Claims" at bounding box center [282, 90] width 40 height 15
click at [175, 93] on icon at bounding box center [173, 91] width 8 height 8
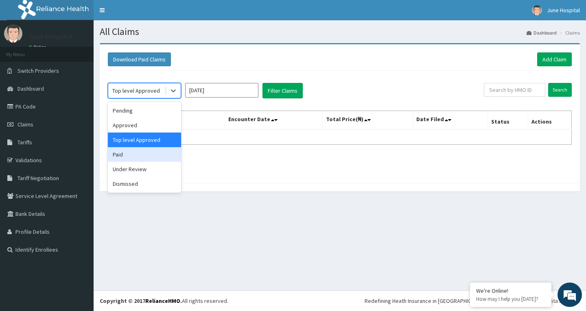
click at [155, 156] on div "Paid" at bounding box center [144, 154] width 73 height 15
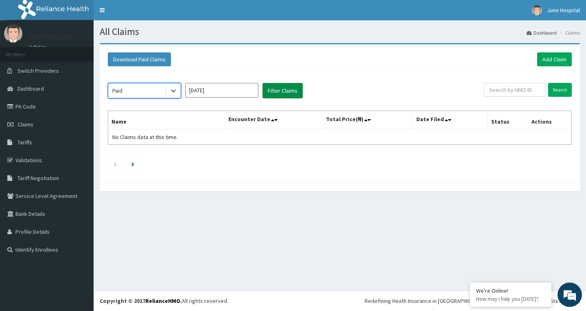
click at [280, 86] on button "Filter Claims" at bounding box center [282, 90] width 40 height 15
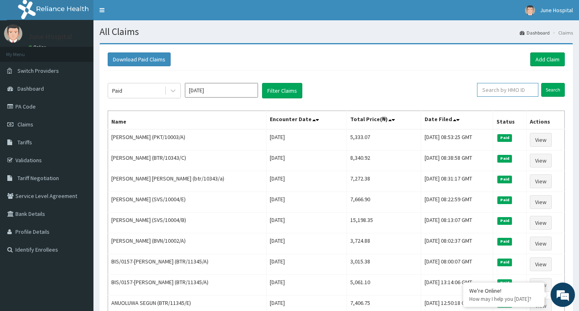
click at [499, 92] on input "text" at bounding box center [507, 90] width 61 height 14
paste input "BTR/10343/A"
type input "BTR/10343/A"
click at [32, 102] on link "PA Code" at bounding box center [47, 107] width 94 height 18
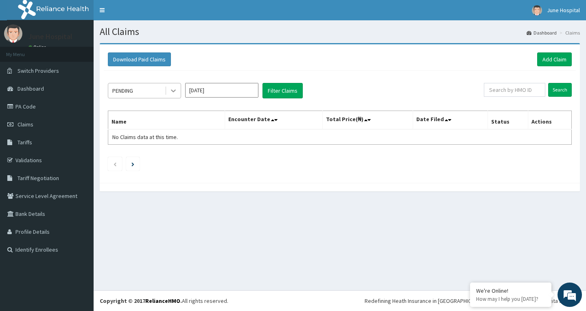
click at [173, 86] on div at bounding box center [173, 90] width 15 height 15
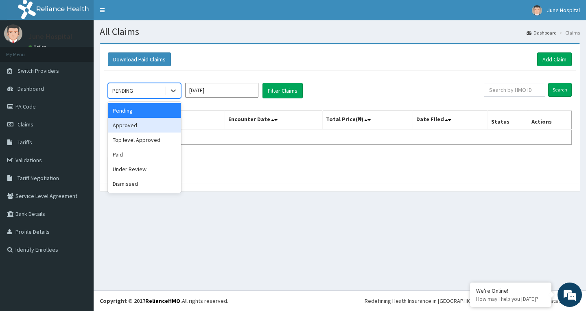
click at [167, 126] on div "Approved" at bounding box center [144, 125] width 73 height 15
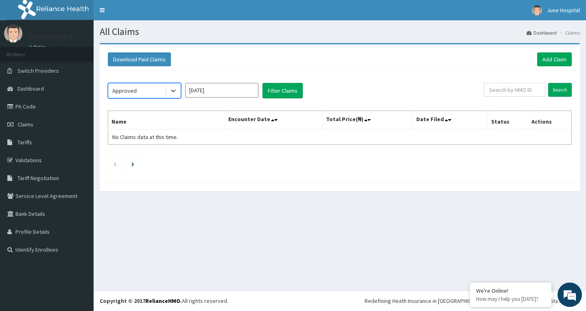
click at [246, 94] on input "[DATE]" at bounding box center [221, 90] width 73 height 15
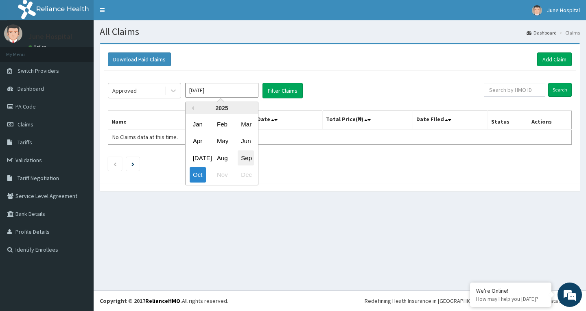
click at [245, 157] on div "Sep" at bounding box center [245, 157] width 16 height 15
type input "[DATE]"
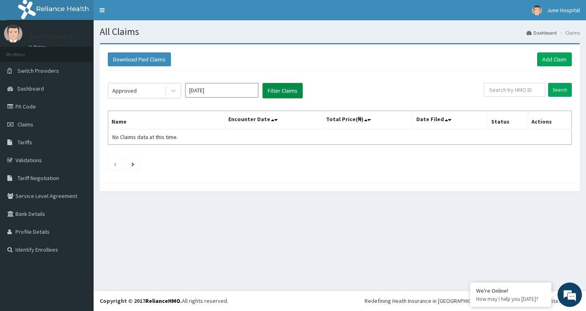
click at [282, 91] on button "Filter Claims" at bounding box center [282, 90] width 40 height 15
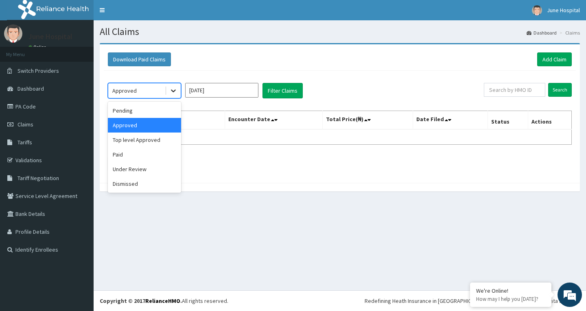
click at [177, 87] on icon at bounding box center [173, 91] width 8 height 8
click at [162, 140] on div "Top level Approved" at bounding box center [144, 140] width 73 height 15
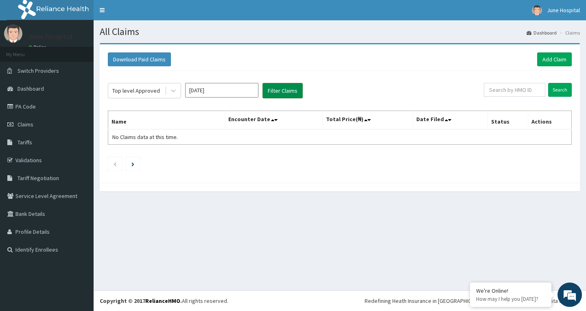
click at [276, 90] on button "Filter Claims" at bounding box center [282, 90] width 40 height 15
click at [176, 90] on icon at bounding box center [173, 91] width 8 height 8
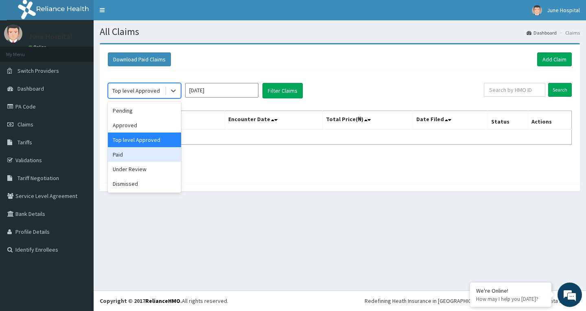
click at [154, 152] on div "Paid" at bounding box center [144, 154] width 73 height 15
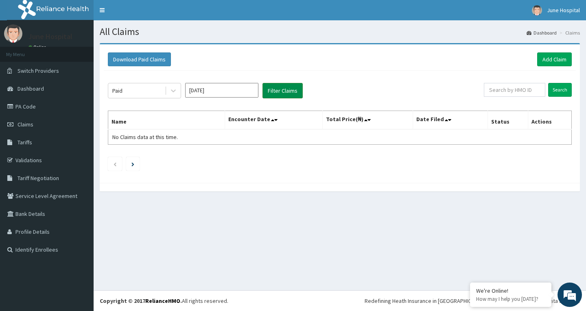
click at [283, 87] on button "Filter Claims" at bounding box center [282, 90] width 40 height 15
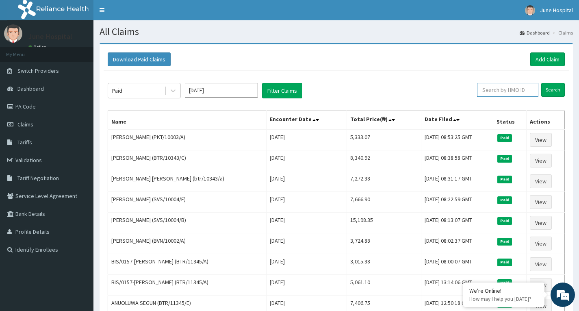
click at [527, 88] on input "text" at bounding box center [507, 90] width 61 height 14
paste input "BTR/11345/A"
type input "BTR/11345/A"
click at [554, 86] on input "Search" at bounding box center [554, 90] width 24 height 14
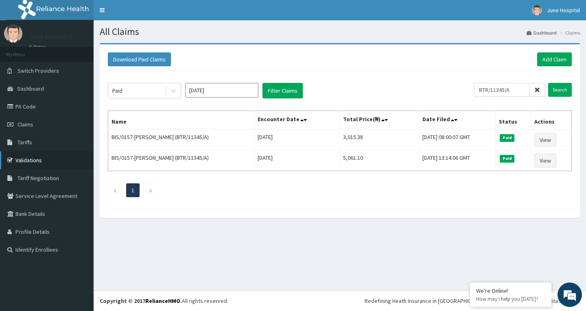
click at [28, 159] on link "Validations" at bounding box center [47, 160] width 94 height 18
